Goal: Communication & Community: Connect with others

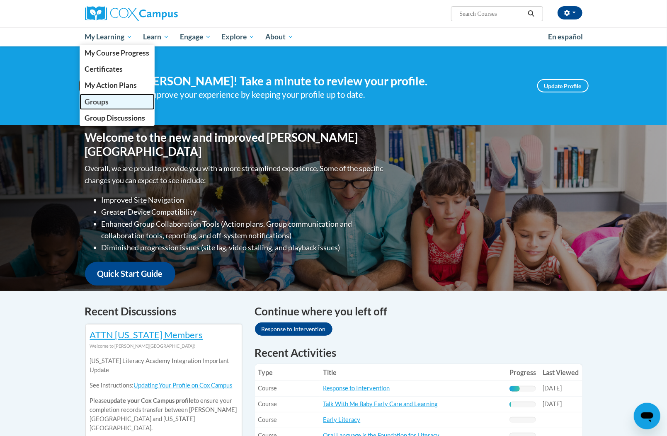
click at [113, 101] on link "Groups" at bounding box center [117, 102] width 75 height 16
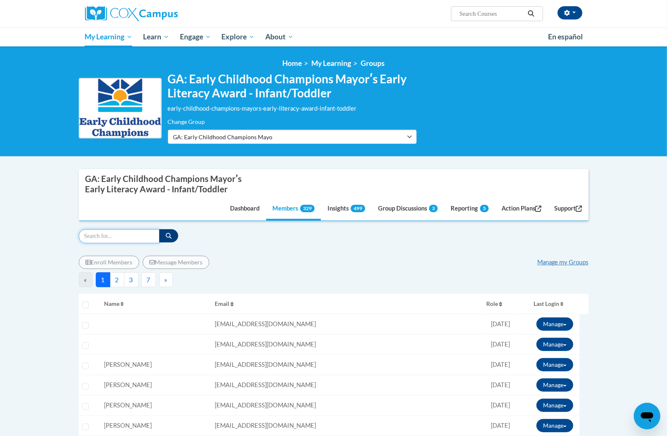
click at [92, 237] on input "Search" at bounding box center [119, 236] width 81 height 14
paste input "ewheeler@esng.org"
type input "ewheeler@esng.org"
click at [162, 236] on button "button" at bounding box center [168, 235] width 19 height 13
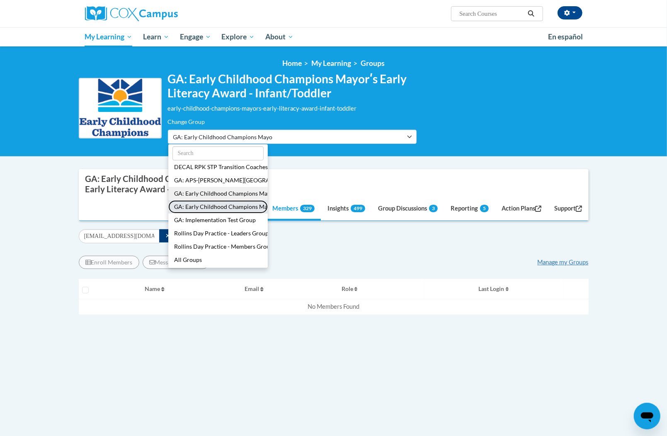
click at [226, 208] on button "GA: Early Childhood Champions Mayorʹs Early Literacy Award - Preschool/Pre-K" at bounding box center [217, 206] width 99 height 13
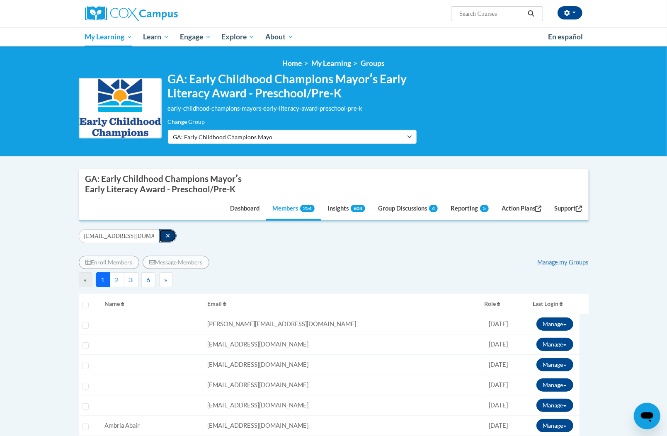
click at [173, 233] on button "button" at bounding box center [168, 235] width 18 height 13
click at [150, 233] on input "Search" at bounding box center [119, 236] width 81 height 14
paste input "ewheeler@esng.org"
type input "ewheeler@esng.org"
click at [166, 236] on icon "button" at bounding box center [169, 236] width 6 height 6
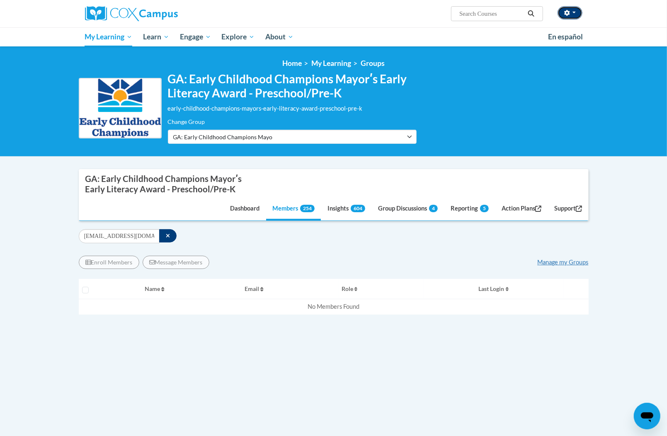
click at [575, 14] on button "button" at bounding box center [569, 12] width 25 height 13
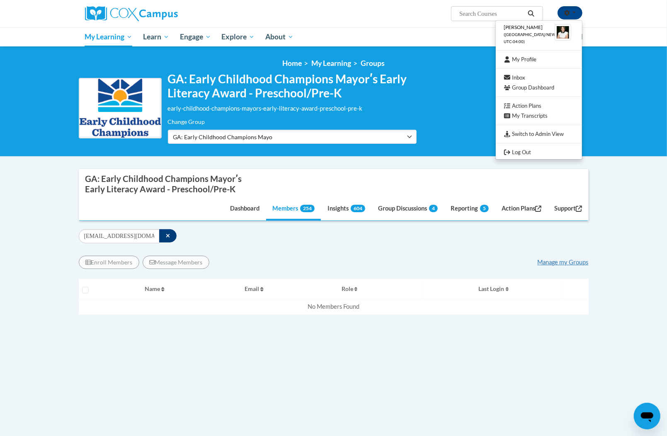
click at [454, 82] on div "GA: Early Childhood Champions Mayorʹs Early Literacy Award - Preschool/Pre-K ea…" at bounding box center [334, 108] width 510 height 72
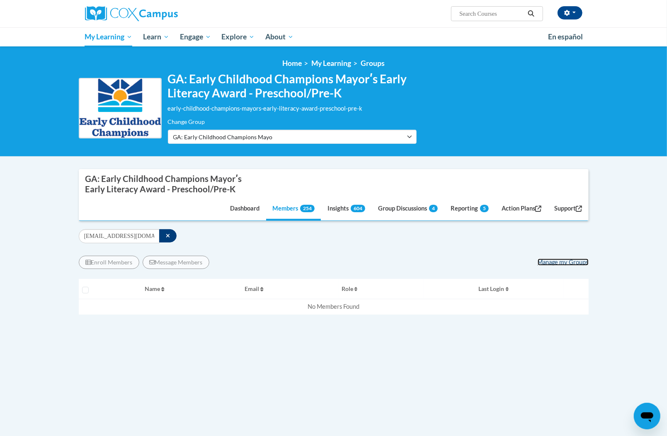
click at [544, 259] on link "Manage my Groups" at bounding box center [562, 262] width 51 height 7
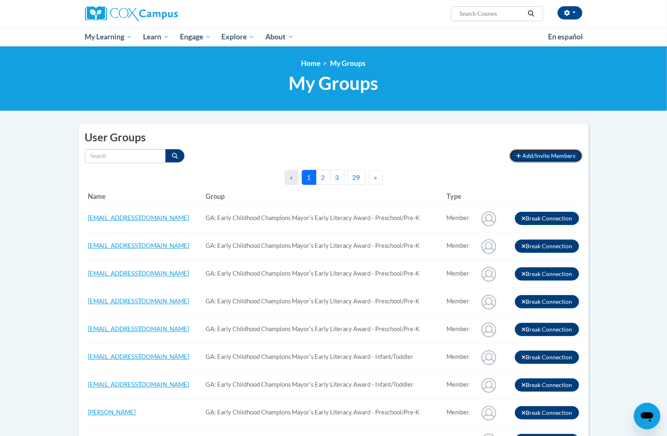
click at [572, 152] on span "Add/Invite Members" at bounding box center [548, 155] width 53 height 7
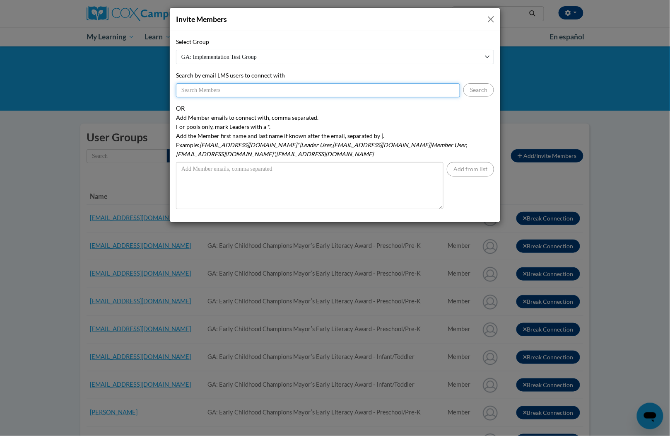
click at [251, 89] on input "Search by email LMS users to connect with" at bounding box center [318, 90] width 284 height 14
click at [408, 52] on select "GA: Implementation Test Group DECAL RPK STP Transition Coaches 2022 [GEOGRAPHIC…" at bounding box center [335, 57] width 318 height 14
select select "11908610-0000-0000-0000-000000000000"
click at [176, 50] on select "GA: Implementation Test Group DECAL RPK STP Transition Coaches 2022 [GEOGRAPHIC…" at bounding box center [335, 57] width 318 height 14
click at [354, 85] on input "Search by email LMS users to connect with" at bounding box center [318, 90] width 284 height 14
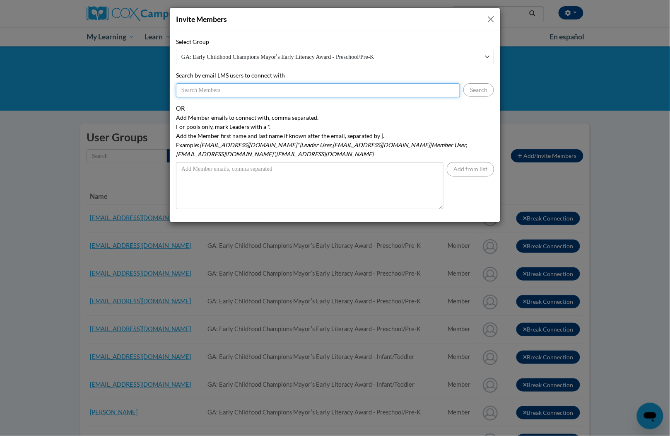
paste input "ewheeler@esng.org"
type input "ewheeler@esng.org"
click at [474, 93] on button "Search" at bounding box center [479, 89] width 31 height 13
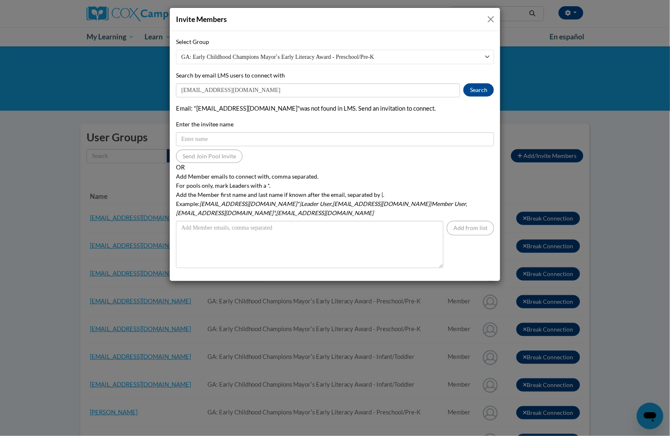
click at [489, 19] on button "Close" at bounding box center [491, 19] width 10 height 10
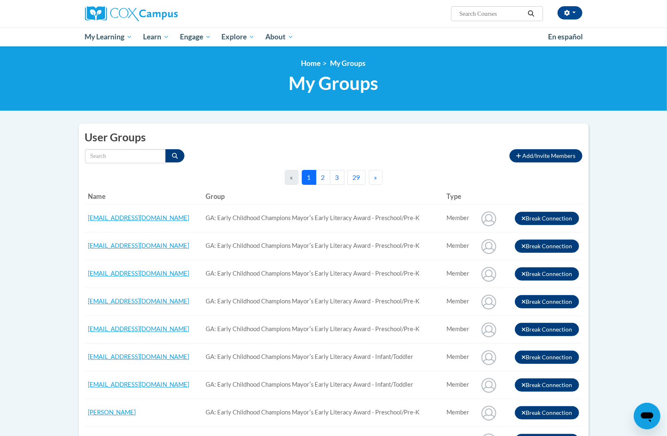
click at [569, 155] on span "Add/Invite Members" at bounding box center [548, 155] width 53 height 7
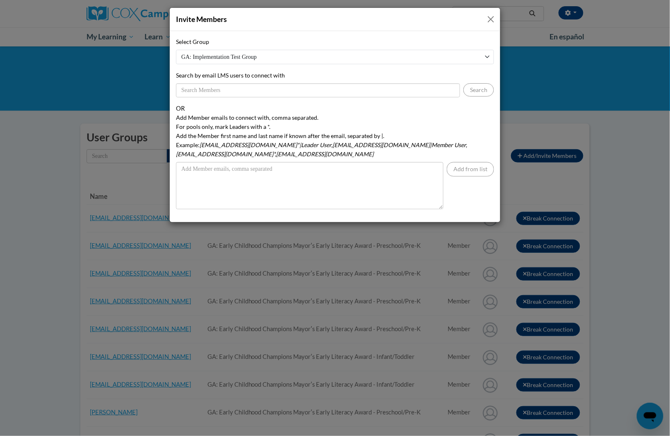
click at [312, 55] on select "GA: Implementation Test Group DECAL RPK STP Transition Coaches 2022 [GEOGRAPHIC…" at bounding box center [335, 57] width 318 height 14
select select "11908590-0000-0000-0000-000000000000"
click at [176, 50] on select "GA: Implementation Test Group DECAL RPK STP Transition Coaches 2022 [GEOGRAPHIC…" at bounding box center [335, 57] width 318 height 14
click at [331, 92] on input "Search by email LMS users to connect with" at bounding box center [318, 90] width 284 height 14
paste input "ewheeler@esng.org"
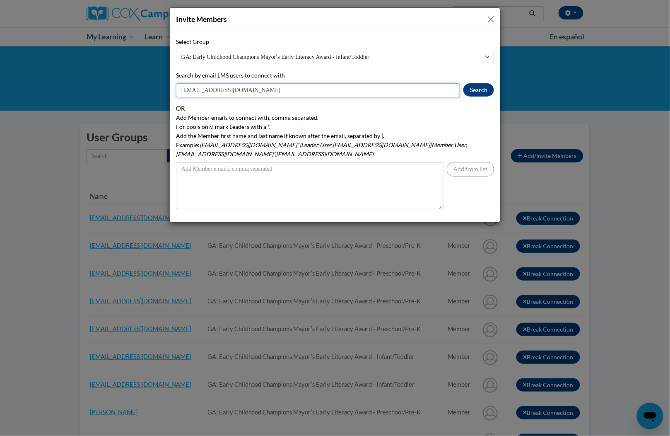
type input "ewheeler@esng.org"
click at [480, 89] on button "Search" at bounding box center [479, 89] width 31 height 13
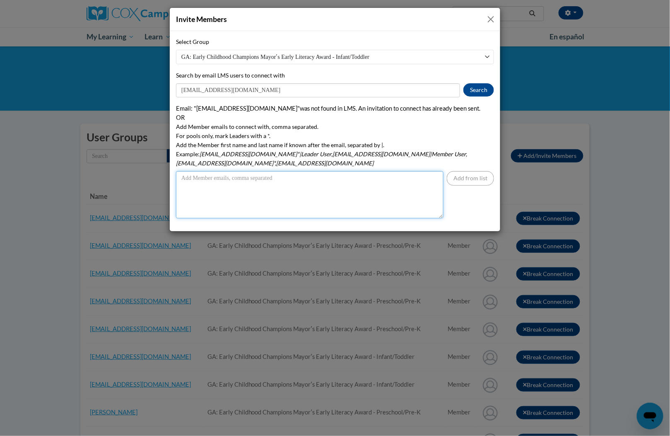
click at [374, 174] on textarea "Add Member emails to connect with, comma separated. For pools only, mark Leader…" at bounding box center [310, 194] width 268 height 47
paste textarea "ewheeler@esng.org"
type textarea "ewheeler@esng.org"
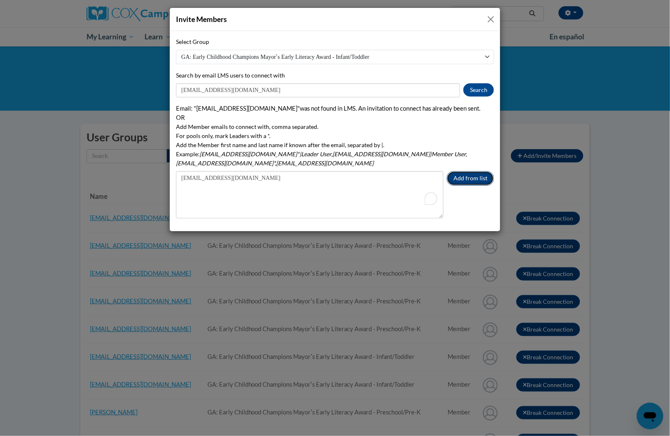
click at [461, 171] on button "Add from list" at bounding box center [470, 178] width 47 height 14
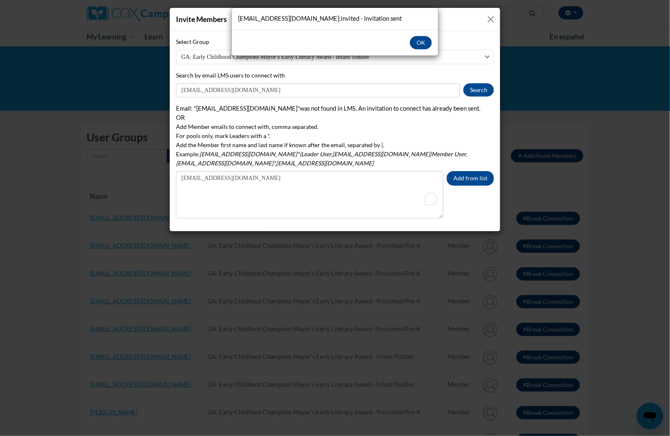
click at [187, 214] on div "ewheeler@esng.org:invited - invitation sent OK" at bounding box center [335, 218] width 670 height 436
click at [426, 44] on button "OK" at bounding box center [421, 42] width 22 height 13
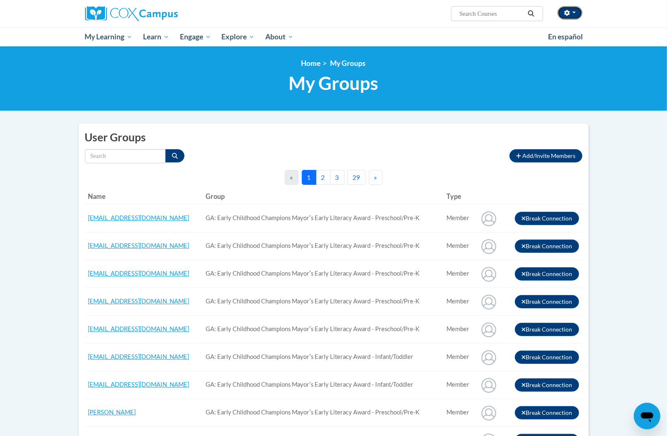
click at [567, 7] on button "button" at bounding box center [569, 12] width 25 height 13
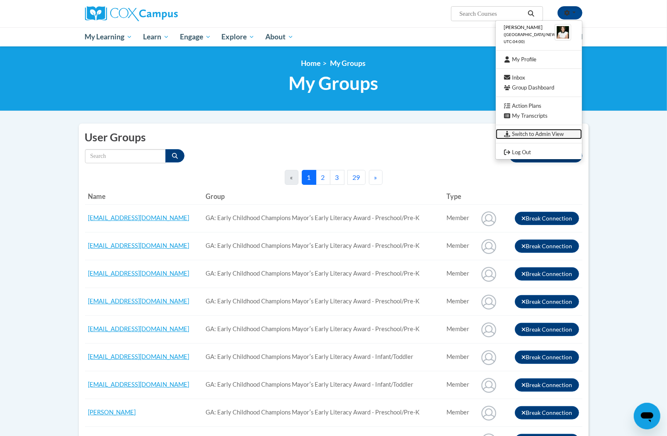
click at [529, 138] on link "Switch to Admin View" at bounding box center [538, 134] width 86 height 10
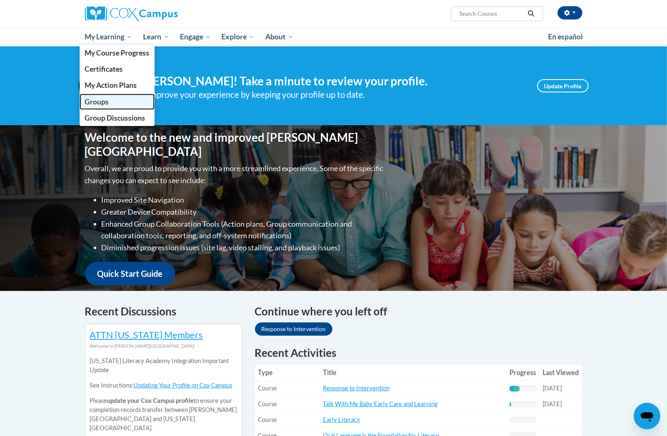
click at [108, 103] on span "Groups" at bounding box center [97, 101] width 24 height 9
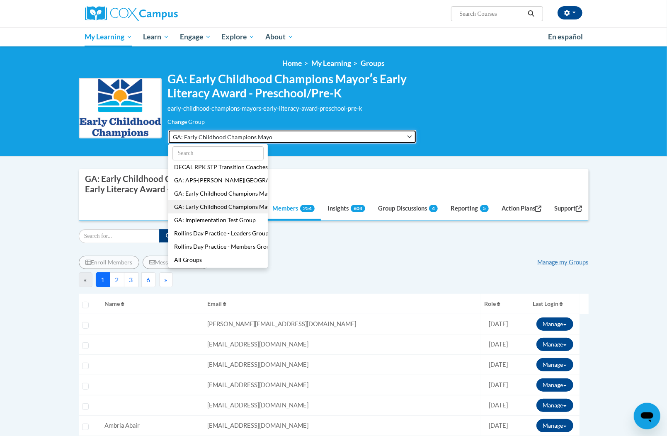
click at [254, 137] on span "GA: Early Childhood Champions Mayorʹs Early Literacy Award - Preschool/Pre-K" at bounding box center [222, 137] width 99 height 9
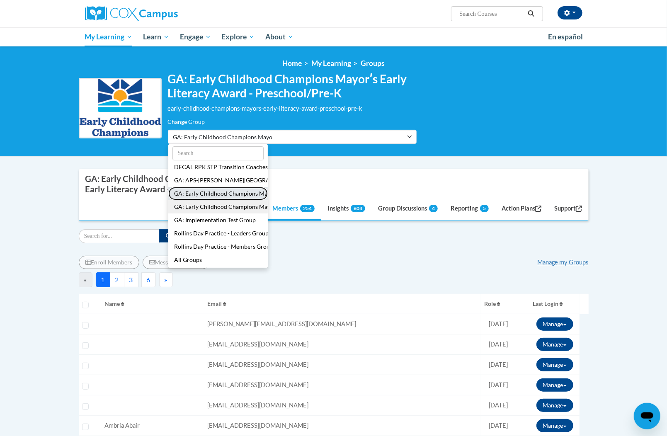
click at [234, 196] on button "GA: Early Childhood Champions Mayorʹs Early Literacy Award - Infant/Toddler" at bounding box center [217, 193] width 99 height 13
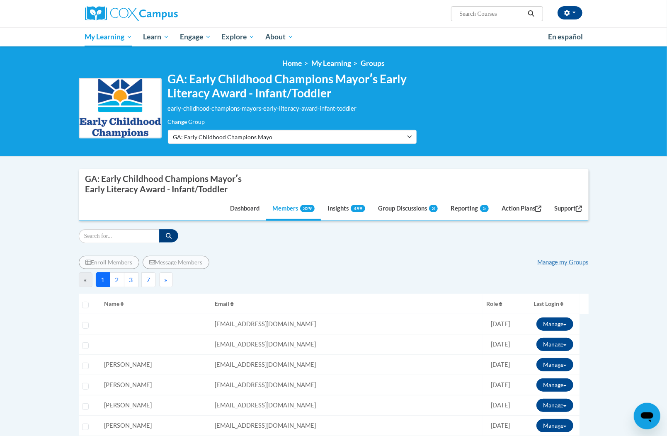
click at [137, 238] on input "Search" at bounding box center [119, 236] width 81 height 14
paste input "[EMAIL_ADDRESS][DOMAIN_NAME]"
type input "[EMAIL_ADDRESS][DOMAIN_NAME]"
click at [169, 238] on icon "button" at bounding box center [169, 236] width 6 height 6
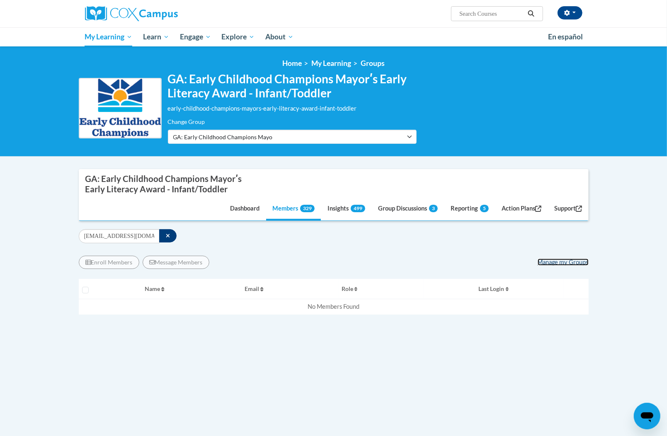
click at [563, 263] on link "Manage my Groups" at bounding box center [562, 262] width 51 height 7
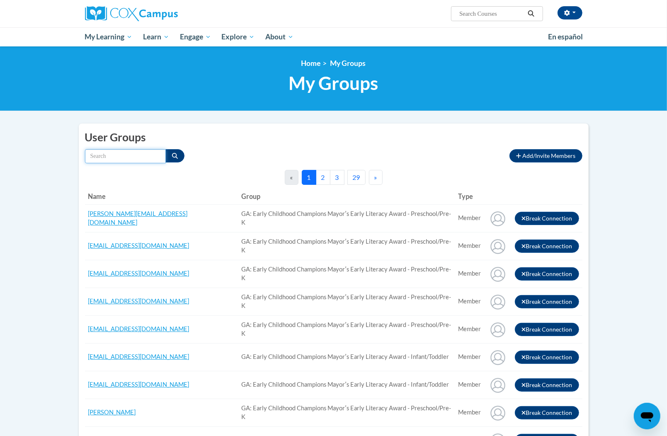
click at [136, 156] on input "Search by name" at bounding box center [125, 156] width 81 height 14
paste input "[EMAIL_ADDRESS][DOMAIN_NAME]"
type input "[EMAIL_ADDRESS][DOMAIN_NAME]"
click at [169, 161] on button "Search" at bounding box center [174, 155] width 19 height 13
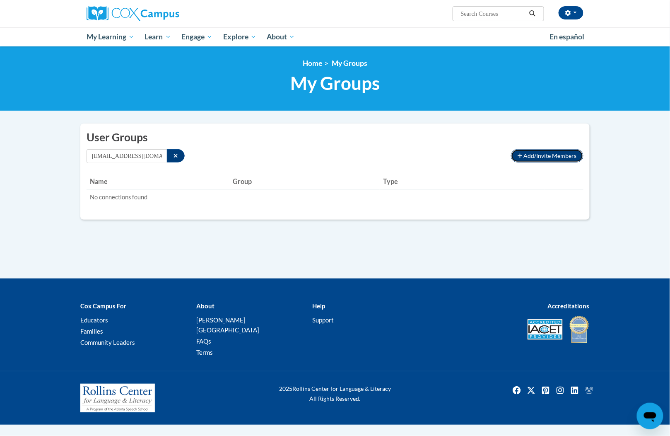
click at [531, 153] on span "Add/Invite Members" at bounding box center [550, 155] width 53 height 7
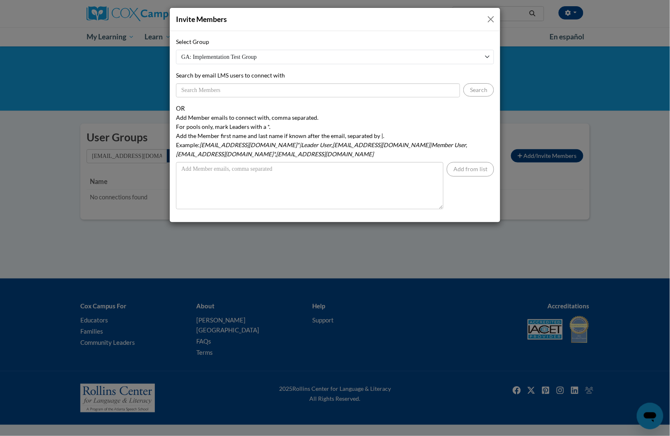
click at [350, 59] on select "GA: Implementation Test Group DECAL RPK STP Transition Coaches 2022 [GEOGRAPHIC…" at bounding box center [335, 57] width 318 height 14
select select "11908590-0000-0000-0000-000000000000"
click at [176, 50] on select "GA: Implementation Test Group DECAL RPK STP Transition Coaches 2022 [GEOGRAPHIC…" at bounding box center [335, 57] width 318 height 14
click at [330, 92] on input "Search by email LMS users to connect with" at bounding box center [318, 90] width 284 height 14
paste input "[EMAIL_ADDRESS][DOMAIN_NAME]"
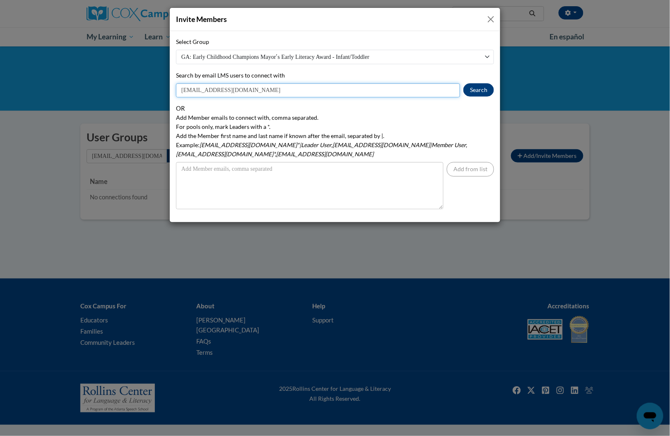
type input "[EMAIL_ADDRESS][DOMAIN_NAME]"
click at [484, 89] on button "Search" at bounding box center [479, 89] width 31 height 13
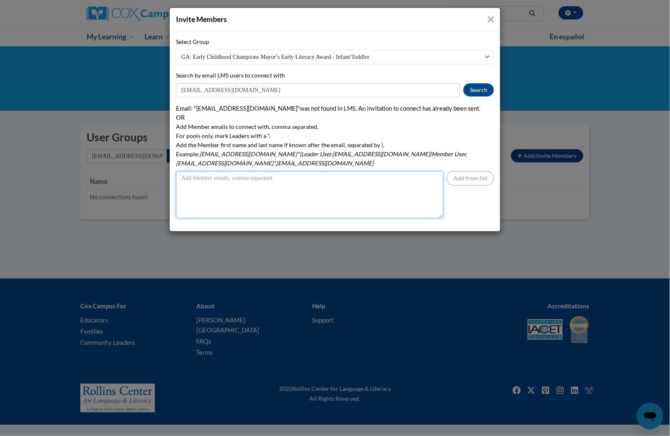
click at [355, 172] on textarea "Add Member emails to connect with, comma separated. For pools only, mark Leader…" at bounding box center [310, 194] width 268 height 47
paste textarea "Connection Invitation"
type textarea "Connection Invitation"
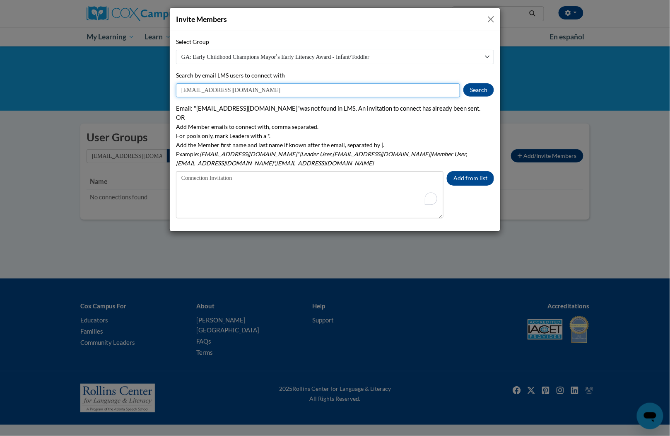
click at [247, 92] on input "[EMAIL_ADDRESS][DOMAIN_NAME]" at bounding box center [318, 90] width 284 height 14
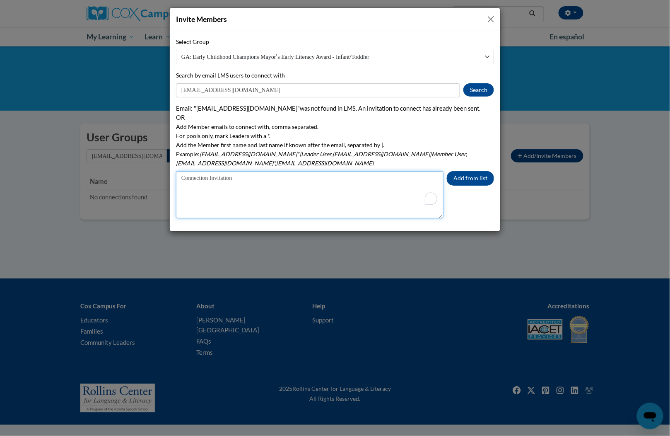
click at [244, 171] on textarea "Connection Invitation" at bounding box center [310, 194] width 268 height 47
drag, startPoint x: 244, startPoint y: 169, endPoint x: 158, endPoint y: 166, distance: 85.8
click at [158, 166] on div "Invite Members Select Group GA: Implementation Test Group DECAL RPK STP Transit…" at bounding box center [335, 218] width 670 height 436
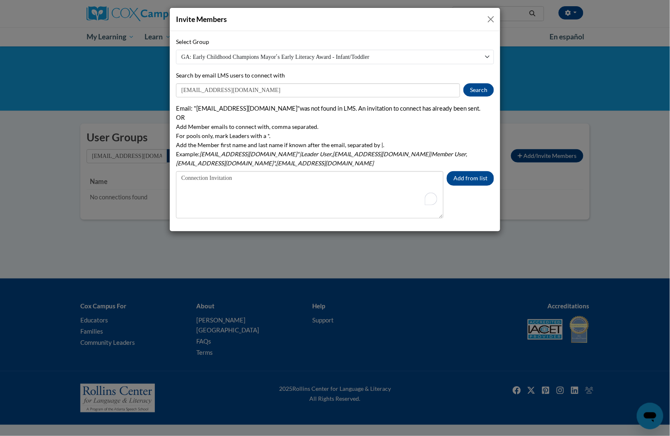
click at [248, 80] on label "Search by email LMS users to connect with" at bounding box center [230, 75] width 109 height 9
click at [248, 83] on input "[EMAIL_ADDRESS][DOMAIN_NAME]" at bounding box center [318, 90] width 284 height 14
click at [242, 91] on input "[EMAIL_ADDRESS][DOMAIN_NAME]" at bounding box center [318, 90] width 284 height 14
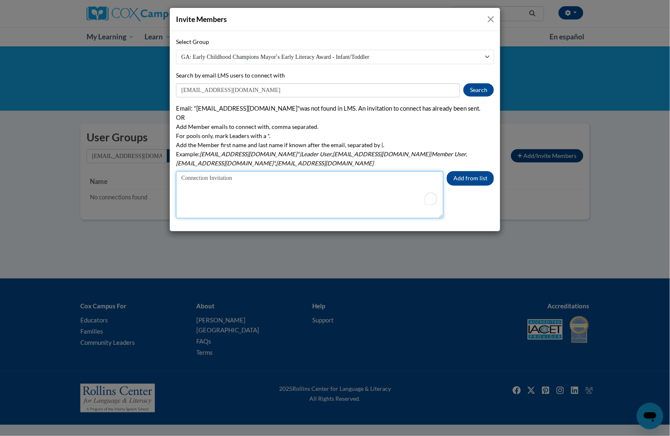
drag, startPoint x: 249, startPoint y: 169, endPoint x: 152, endPoint y: 168, distance: 97.4
click at [152, 168] on div "Invite Members Select Group GA: Implementation Test Group DECAL RPK STP Transit…" at bounding box center [335, 218] width 670 height 436
paste textarea "[EMAIL_ADDRESS][DOMAIN_NAME]"
type textarea "[EMAIL_ADDRESS][DOMAIN_NAME]"
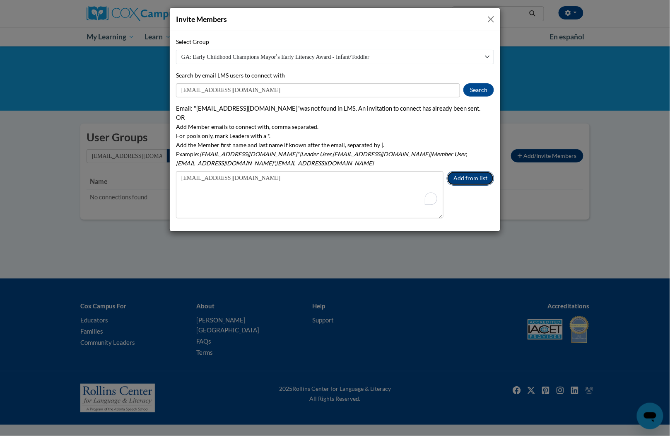
click at [452, 171] on button "Add from list" at bounding box center [470, 178] width 47 height 14
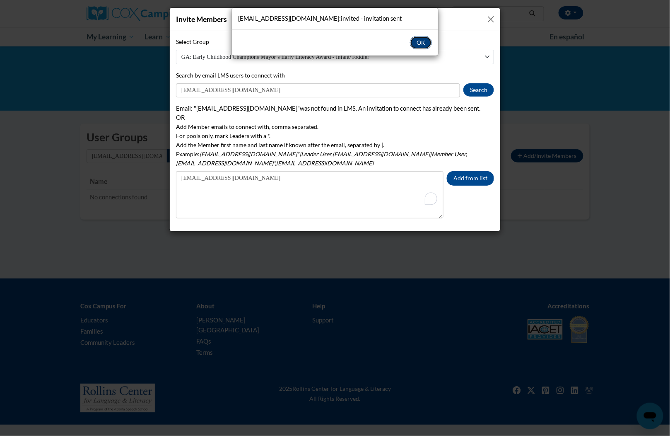
click at [413, 43] on button "OK" at bounding box center [421, 42] width 22 height 13
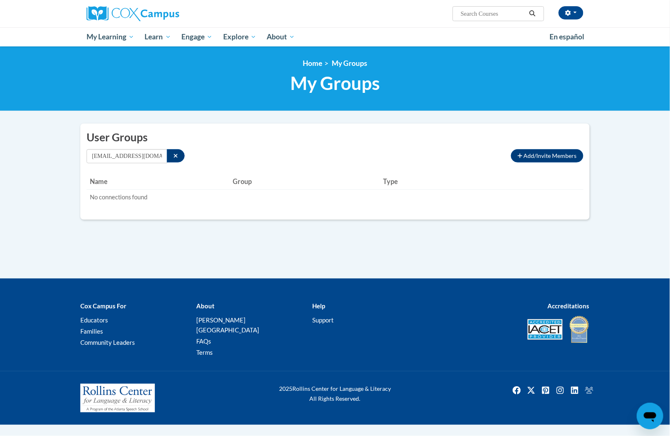
click at [186, 85] on h1 "My Groups" at bounding box center [335, 83] width 510 height 22
click at [572, 12] on button "button" at bounding box center [571, 12] width 25 height 13
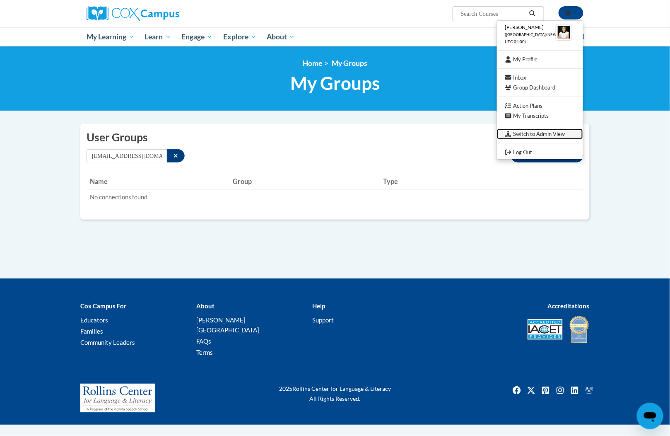
click at [540, 133] on link "Switch to Admin View" at bounding box center [540, 134] width 86 height 10
